Goal: Feedback & Contribution: Leave review/rating

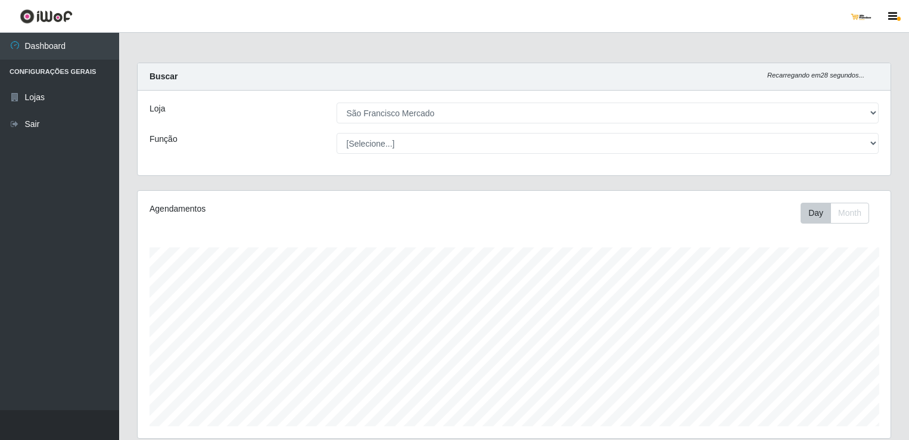
select select "168"
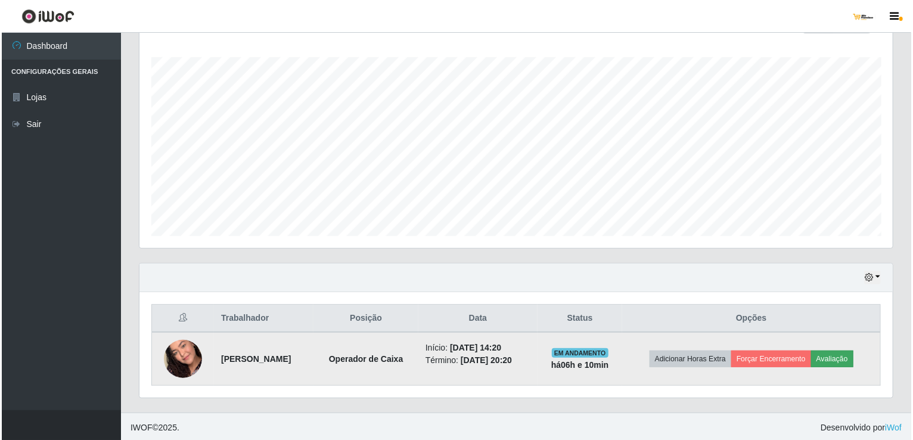
scroll to position [247, 753]
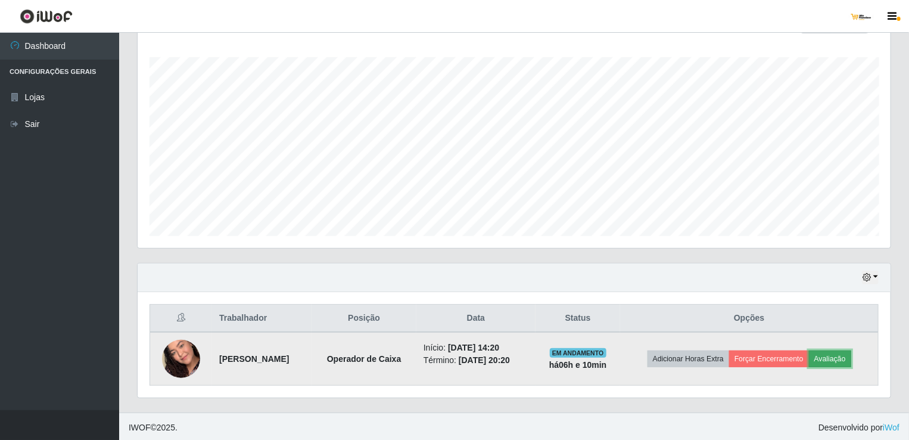
click at [845, 356] on button "Avaliação" at bounding box center [830, 358] width 42 height 17
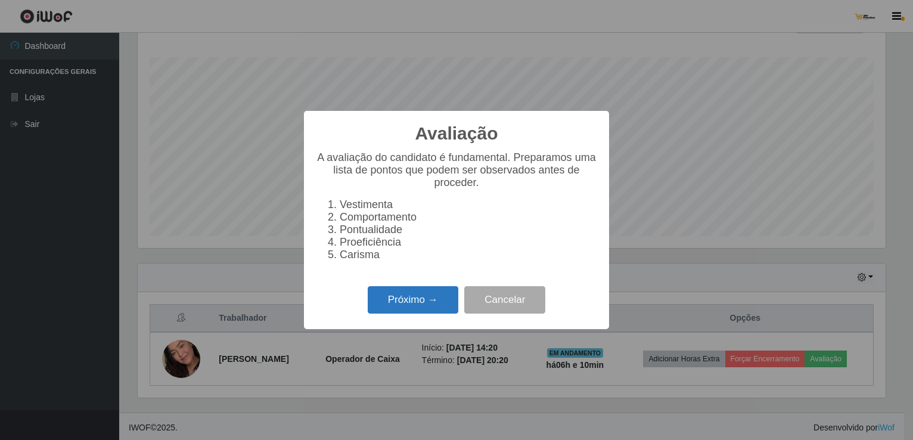
click at [391, 306] on button "Próximo →" at bounding box center [413, 300] width 91 height 28
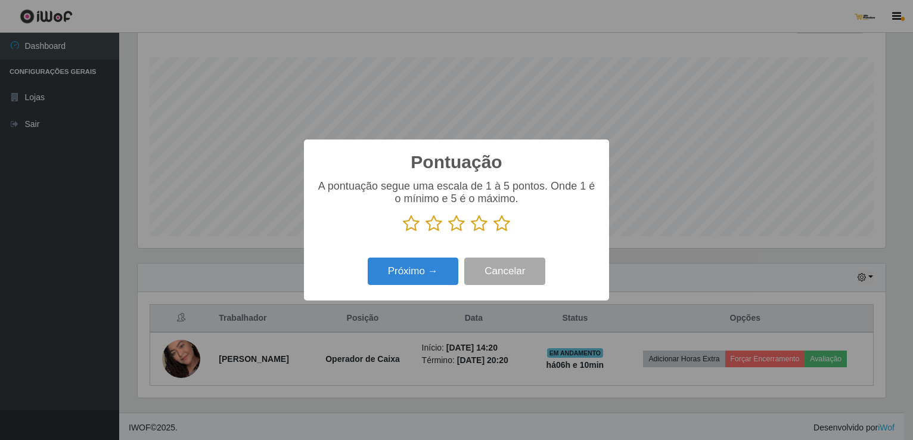
click at [500, 221] on icon at bounding box center [501, 223] width 17 height 18
click at [493, 232] on input "radio" at bounding box center [493, 232] width 0 height 0
click at [405, 276] on button "Próximo →" at bounding box center [413, 271] width 91 height 28
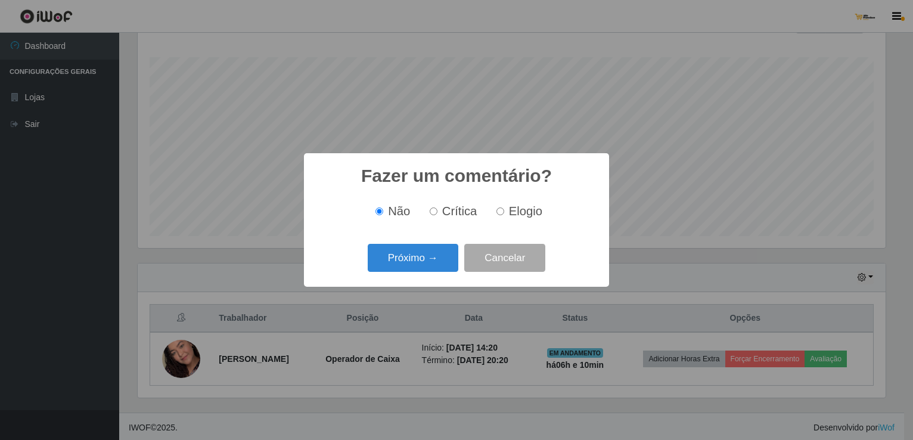
click at [500, 211] on input "Elogio" at bounding box center [500, 211] width 8 height 8
radio input "true"
click at [432, 254] on button "Próximo →" at bounding box center [413, 258] width 91 height 28
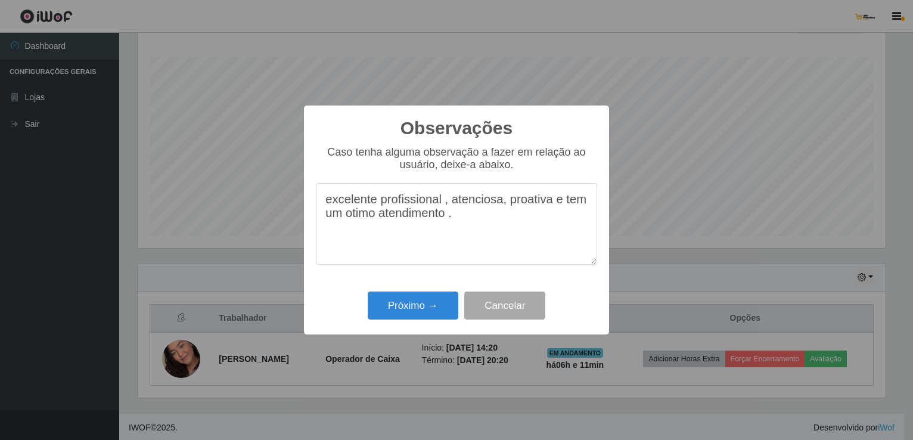
click at [351, 223] on textarea "excelente profissional , atenciosa, proativa e tem um otimo atendimento ." at bounding box center [456, 224] width 281 height 82
type textarea "excelente profissional , atenciosa, proativa e tem um ótimo atendimento ."
click at [398, 306] on button "Próximo →" at bounding box center [413, 305] width 91 height 28
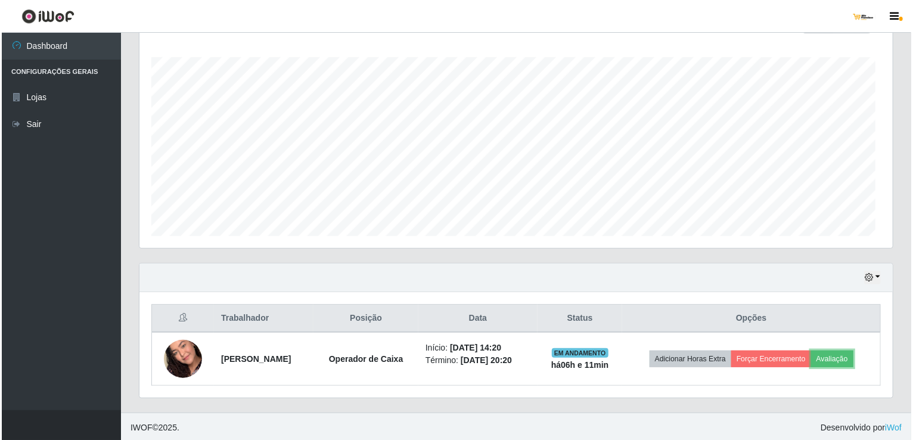
scroll to position [247, 753]
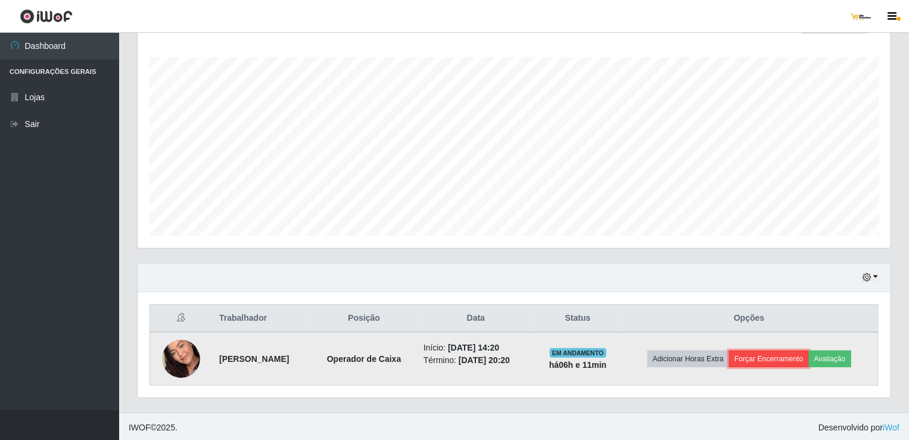
click at [779, 353] on button "Forçar Encerramento" at bounding box center [769, 358] width 80 height 17
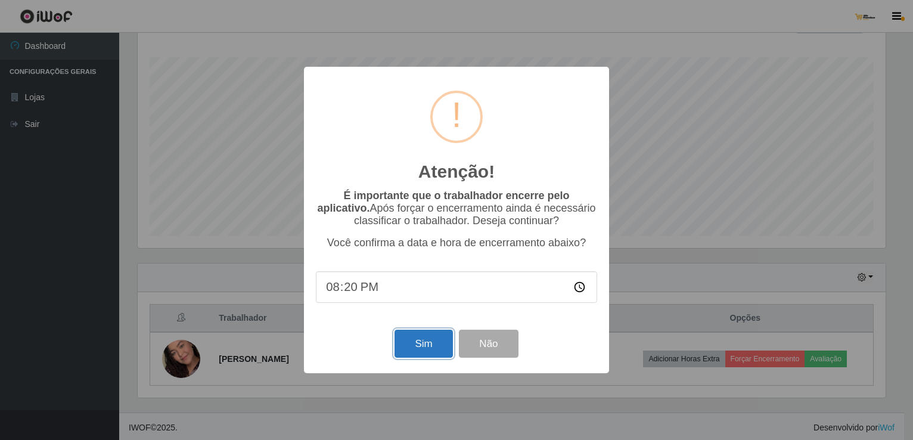
click at [437, 343] on button "Sim" at bounding box center [423, 343] width 58 height 28
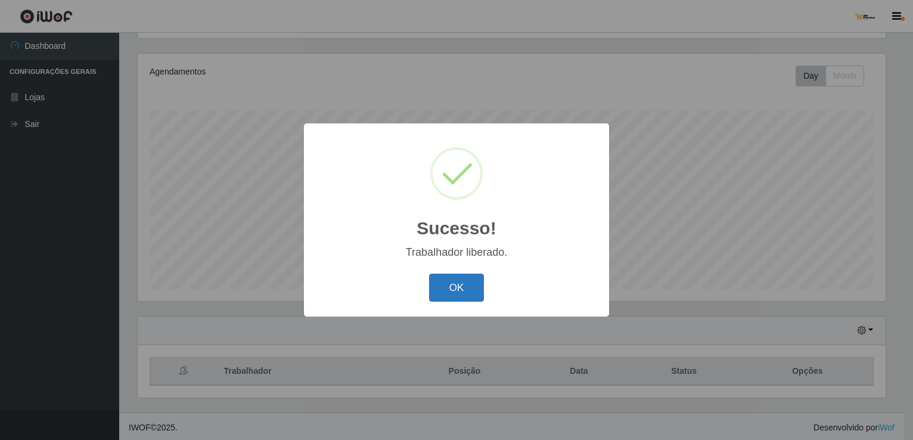
click at [466, 277] on button "OK" at bounding box center [456, 287] width 55 height 28
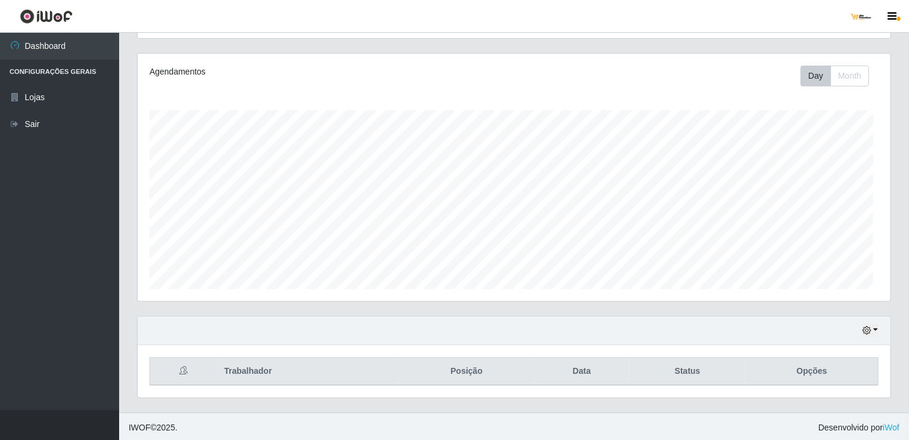
scroll to position [247, 753]
